Goal: Check status: Check status

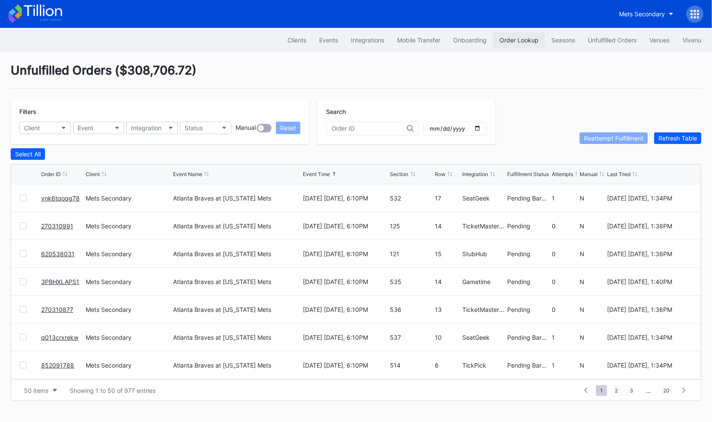
click at [518, 45] on button "Order Lookup" at bounding box center [519, 40] width 52 height 16
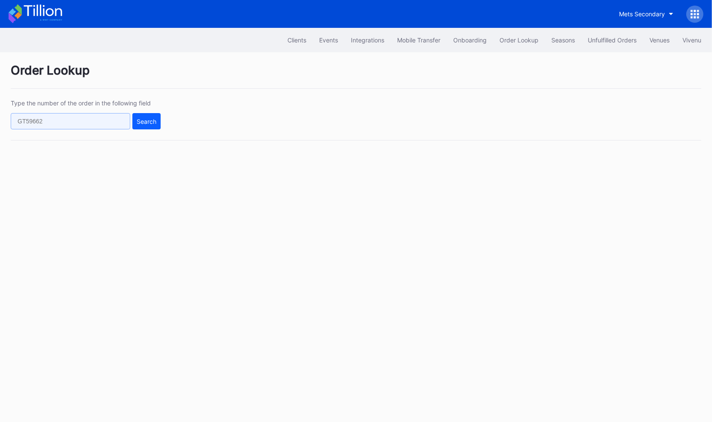
click at [108, 124] on input "text" at bounding box center [70, 121] width 119 height 16
paste input "MY719C56T6"
type input "MY719C56T6"
click at [150, 129] on div "Type the number of the order in the following field MY719C56T6 Search" at bounding box center [356, 119] width 690 height 41
click at [150, 122] on div "Search" at bounding box center [147, 121] width 20 height 7
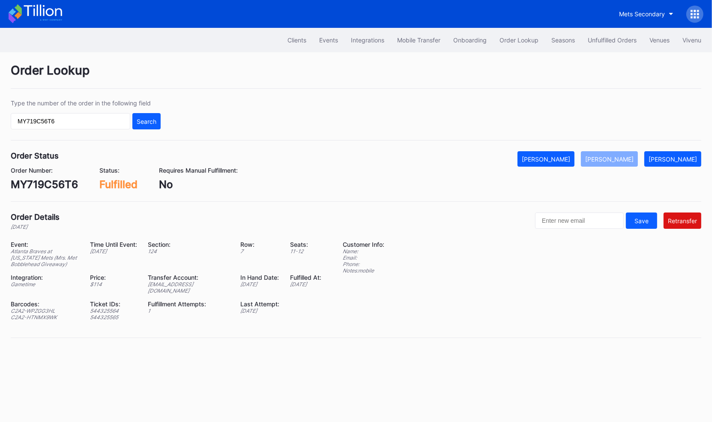
click at [221, 287] on div "Event: Atlanta Braves at New York Mets (Mrs. Met Bobblehead Giveaway) Time Unti…" at bounding box center [171, 284] width 321 height 86
click at [612, 42] on div "Unfulfilled Orders" at bounding box center [612, 39] width 49 height 7
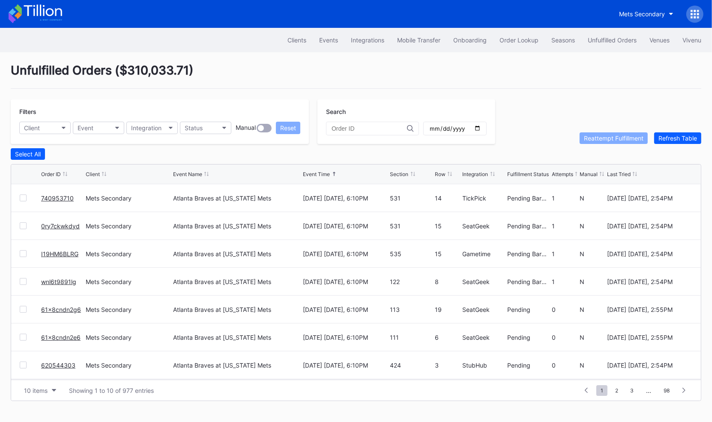
scroll to position [83, 0]
click at [619, 390] on span "2" at bounding box center [617, 390] width 12 height 11
